Goal: Task Accomplishment & Management: Complete application form

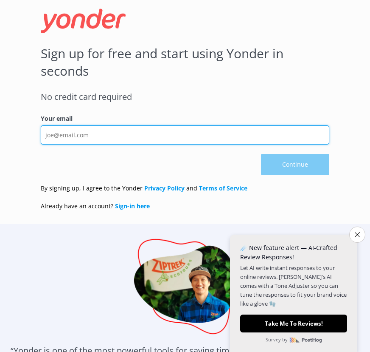
click at [108, 136] on input "Your email" at bounding box center [185, 134] width 289 height 19
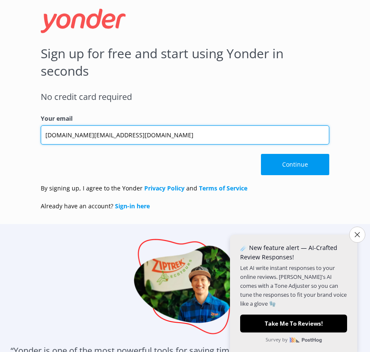
type input "[DOMAIN_NAME][EMAIL_ADDRESS][DOMAIN_NAME]"
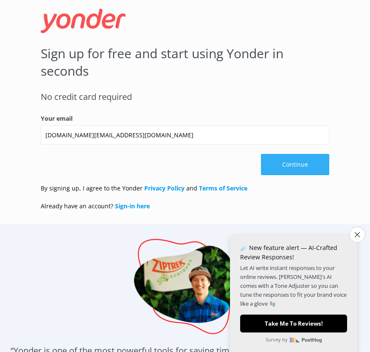
click at [306, 160] on button "Continue" at bounding box center [295, 164] width 68 height 21
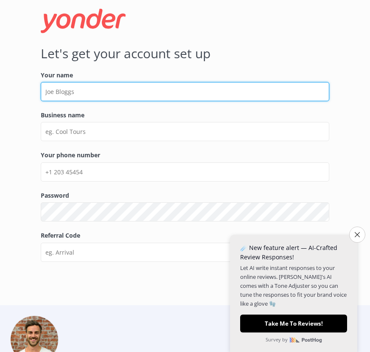
click at [97, 89] on input "Your name" at bounding box center [185, 91] width 289 height 19
type input "[PERSON_NAME]"
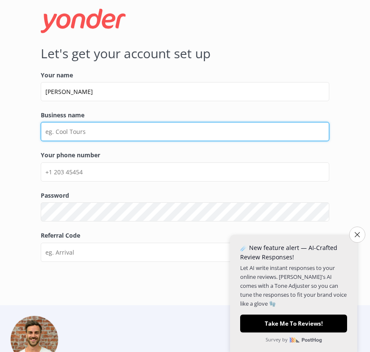
click at [109, 123] on input "Business name" at bounding box center [185, 131] width 289 height 19
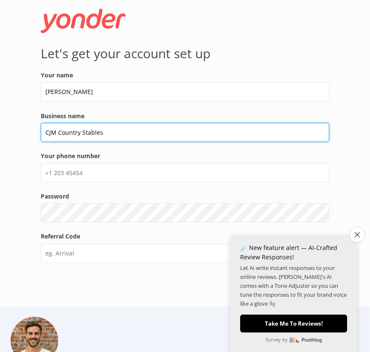
type input "CJM Country Stables"
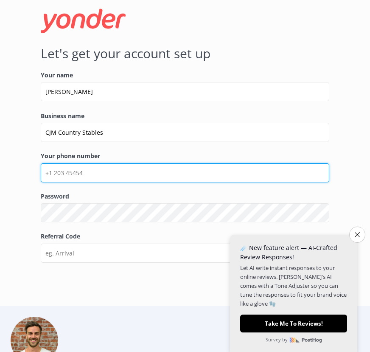
click at [268, 180] on input "Your phone number" at bounding box center [185, 172] width 289 height 19
type input "8087426096"
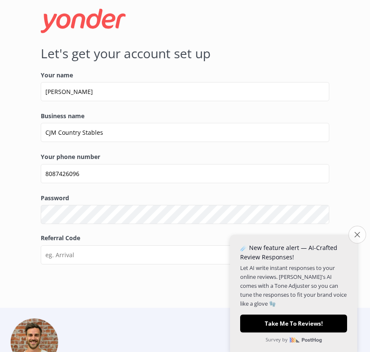
click at [359, 241] on button "Close survey" at bounding box center [358, 235] width 18 height 18
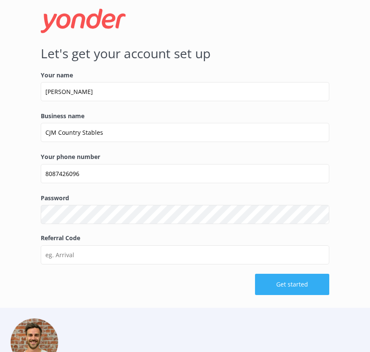
click at [308, 274] on button "Get started" at bounding box center [292, 284] width 74 height 21
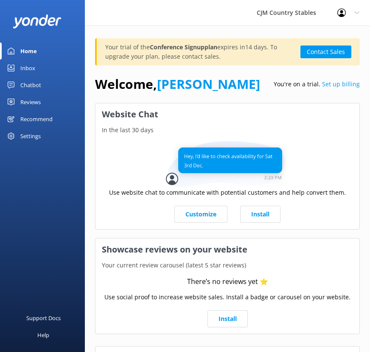
click at [273, 162] on img at bounding box center [227, 164] width 123 height 46
click at [35, 92] on div "Chatbot" at bounding box center [30, 84] width 21 height 17
